Goal: Check status: Check status

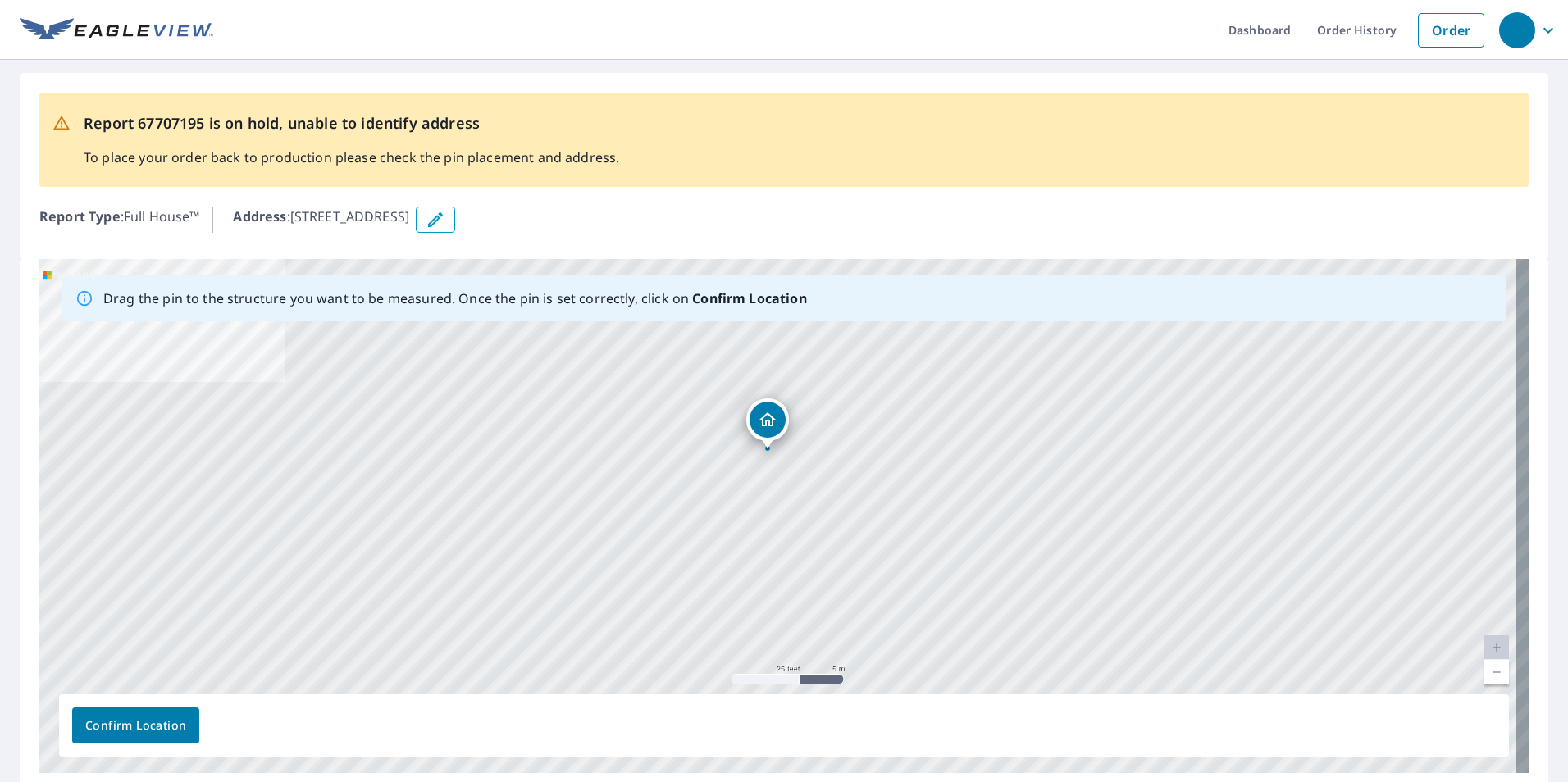
drag, startPoint x: 775, startPoint y: 484, endPoint x: 765, endPoint y: 420, distance: 64.8
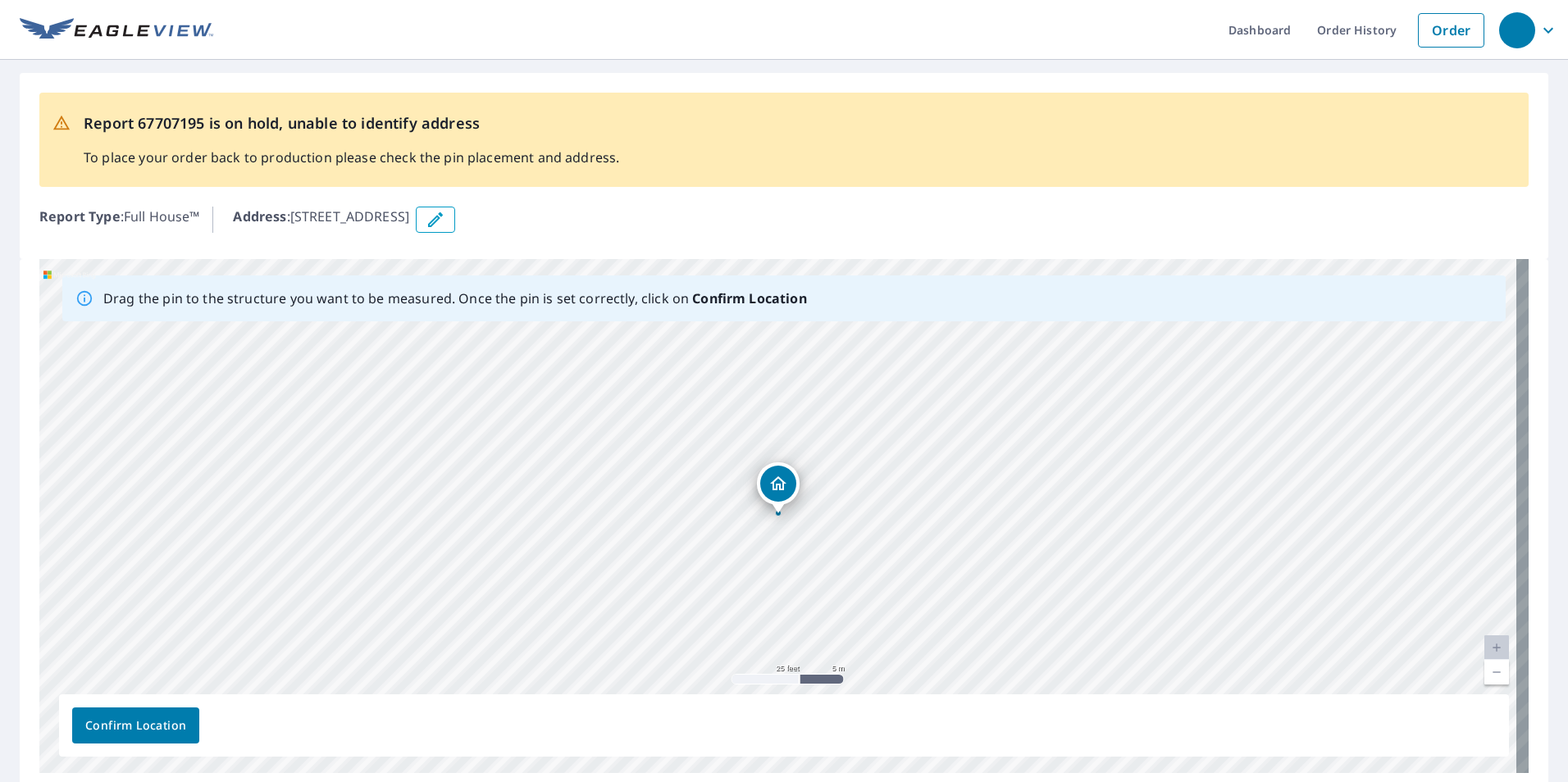
click at [172, 721] on span "Confirm Location" at bounding box center [136, 725] width 101 height 20
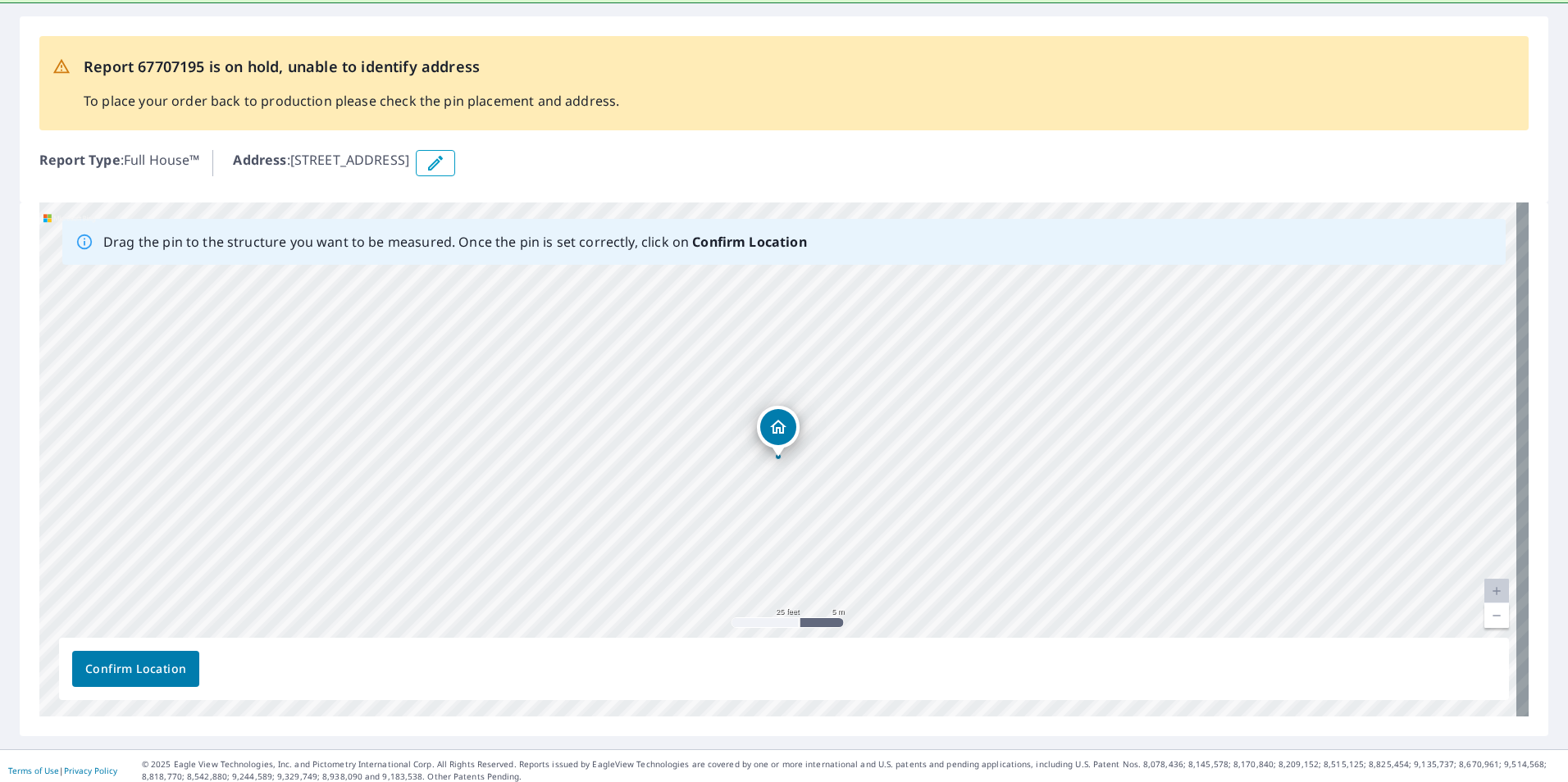
scroll to position [107, 0]
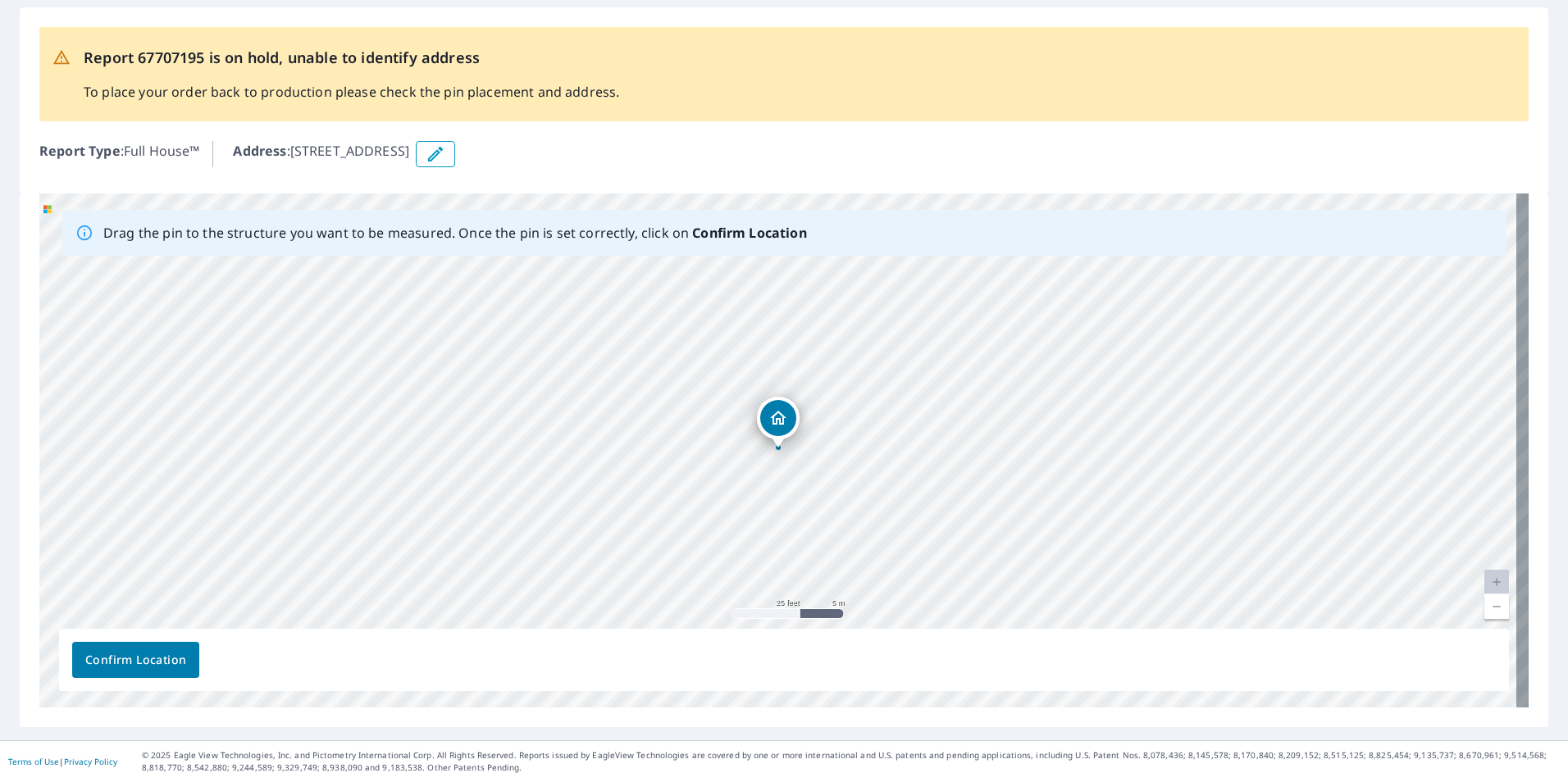
click at [175, 666] on span "Confirm Location" at bounding box center [136, 660] width 101 height 20
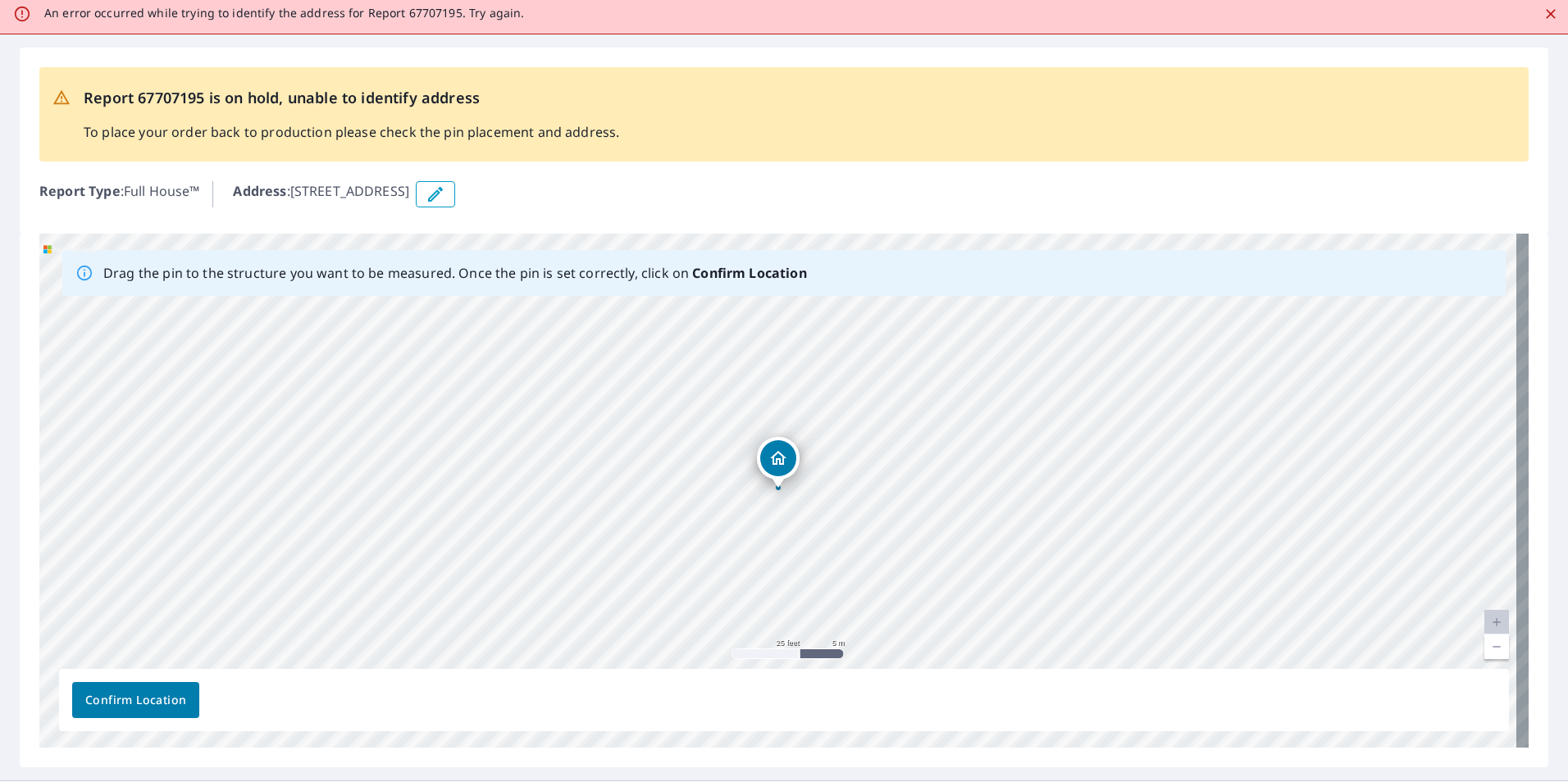
scroll to position [0, 0]
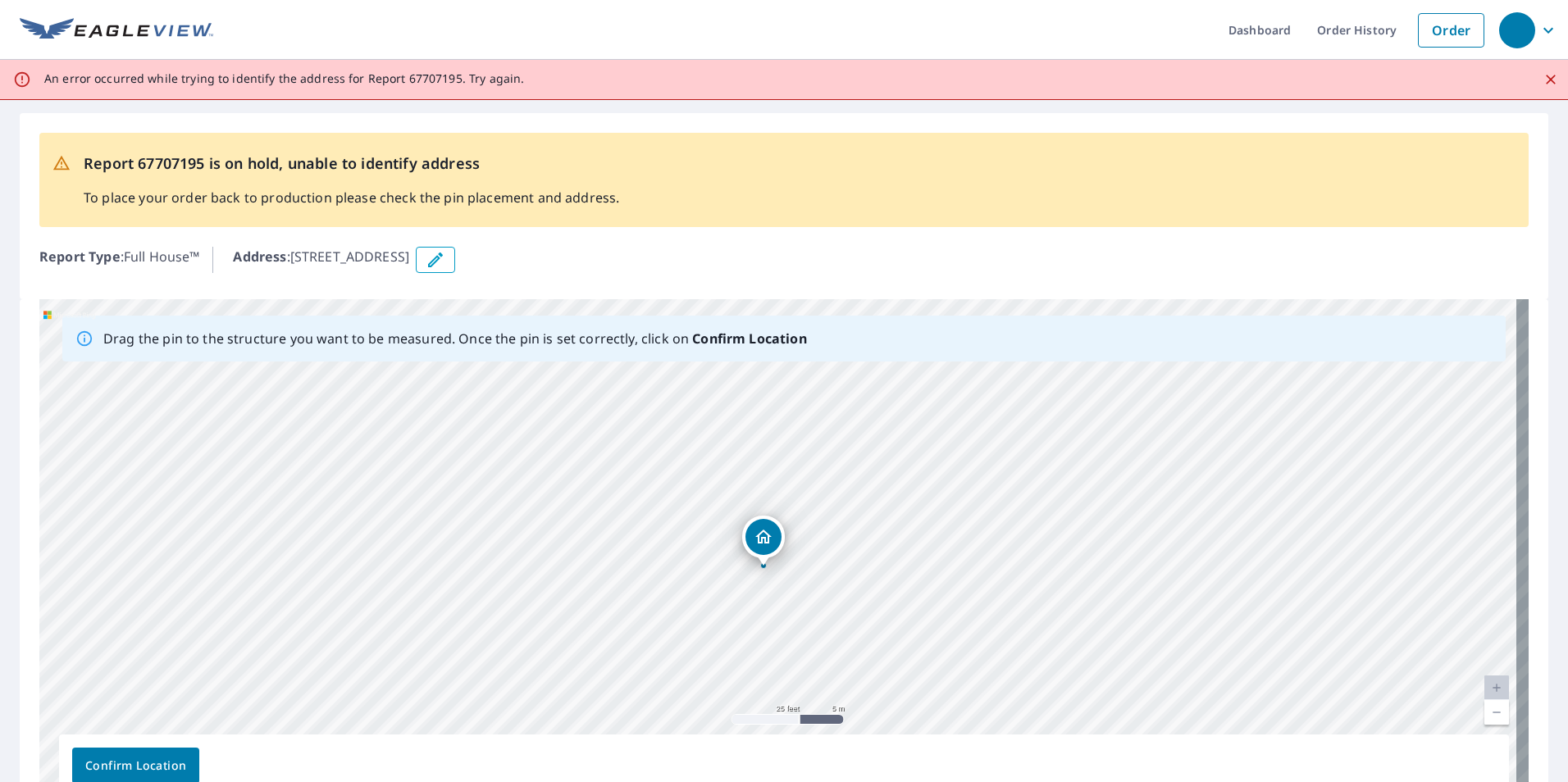
drag, startPoint x: 781, startPoint y: 531, endPoint x: 767, endPoint y: 543, distance: 18.4
click at [767, 543] on div "[STREET_ADDRESS]" at bounding box center [784, 556] width 1489 height 514
click at [149, 767] on span "Confirm Location" at bounding box center [136, 765] width 101 height 20
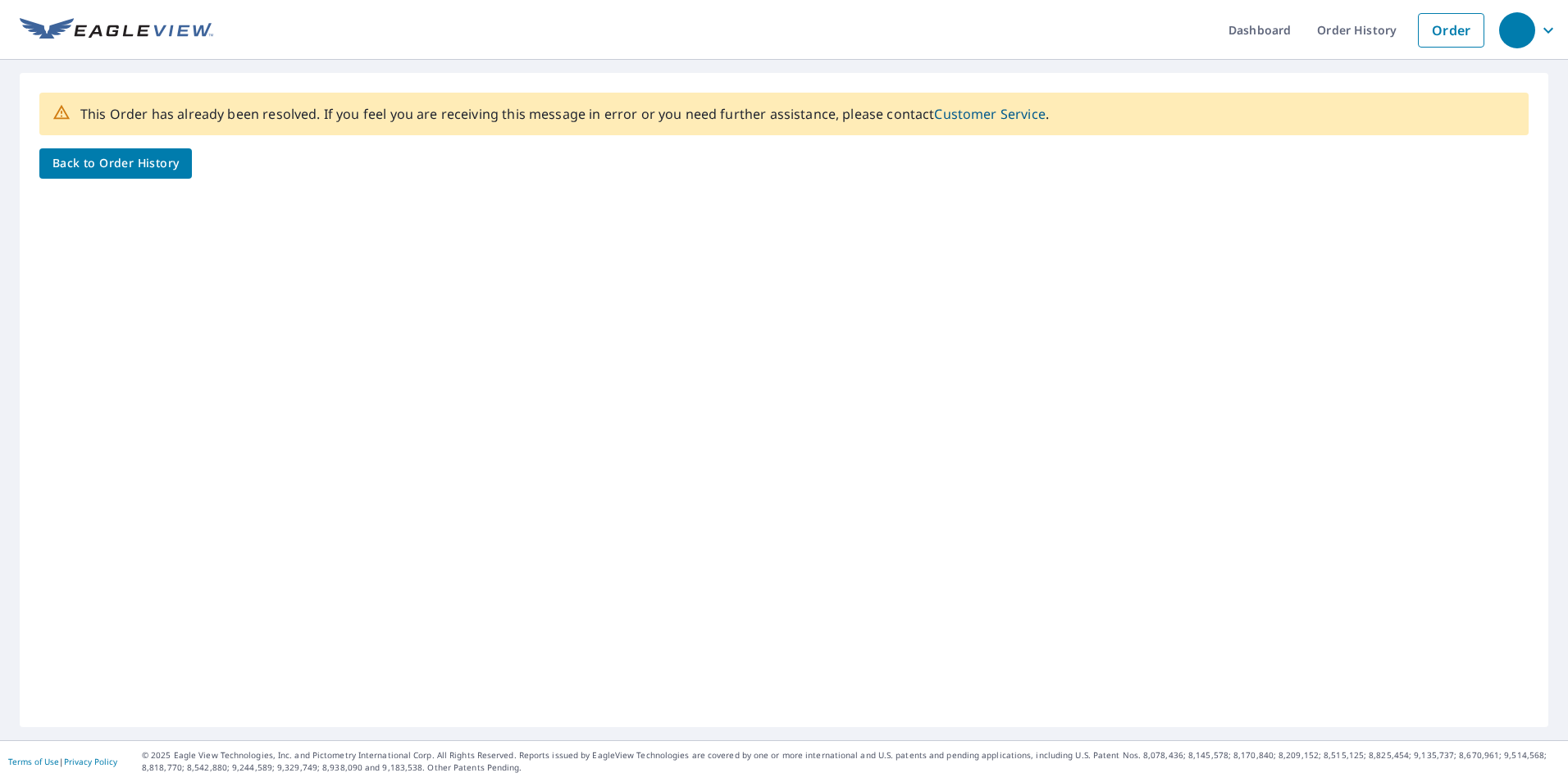
drag, startPoint x: 173, startPoint y: 159, endPoint x: 171, endPoint y: 197, distance: 38.1
click at [173, 159] on span "Back to Order History" at bounding box center [115, 163] width 127 height 20
